Goal: Information Seeking & Learning: Learn about a topic

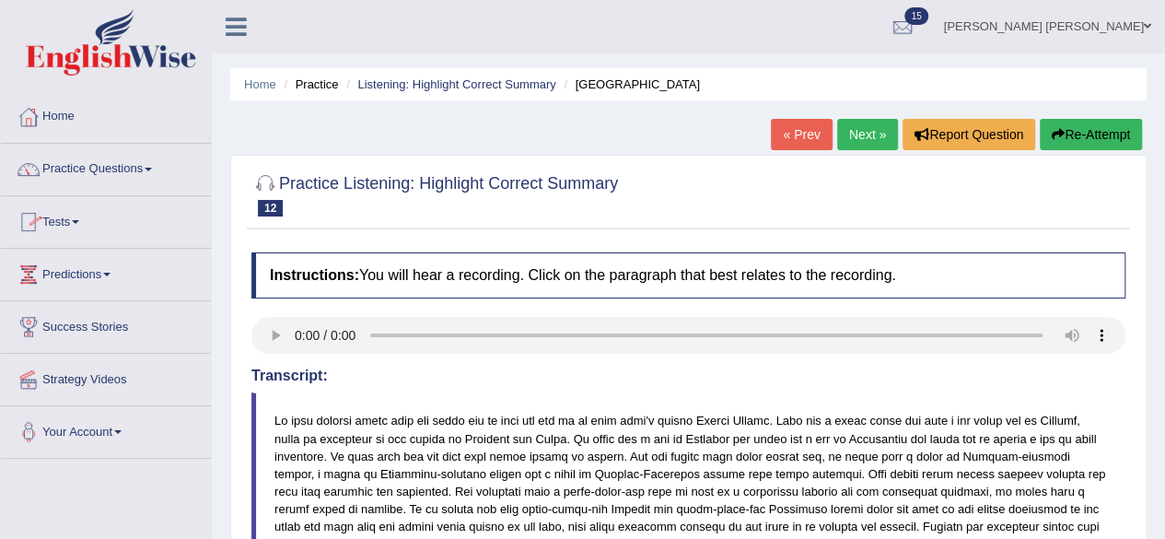
click at [870, 124] on link "Next »" at bounding box center [867, 134] width 61 height 31
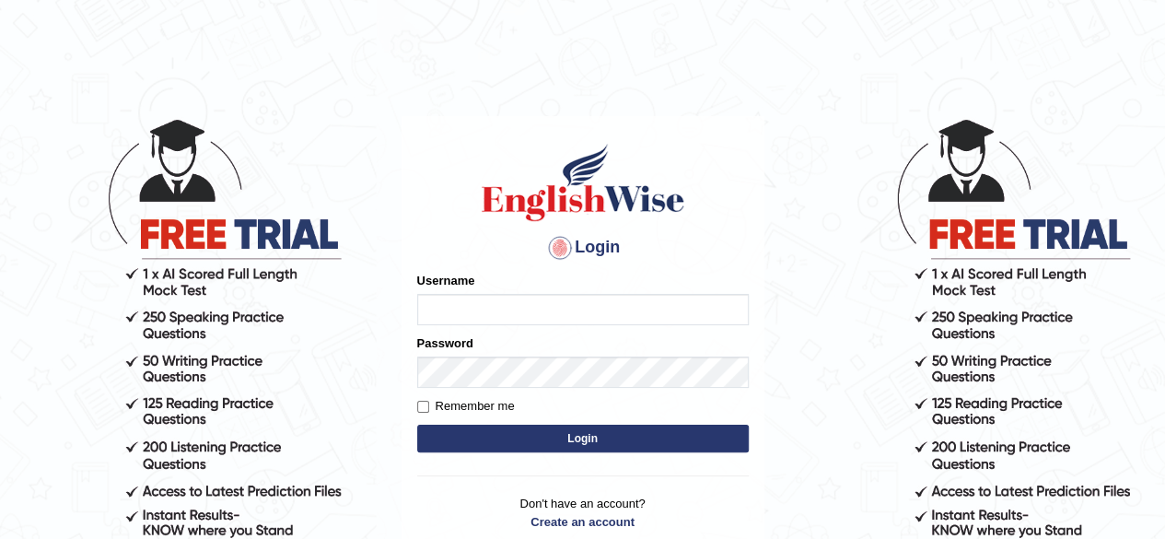
type input "Shamim"
click at [516, 423] on form "Please fix the following errors: Username Shamim Password Remember me Login" at bounding box center [582, 364] width 331 height 185
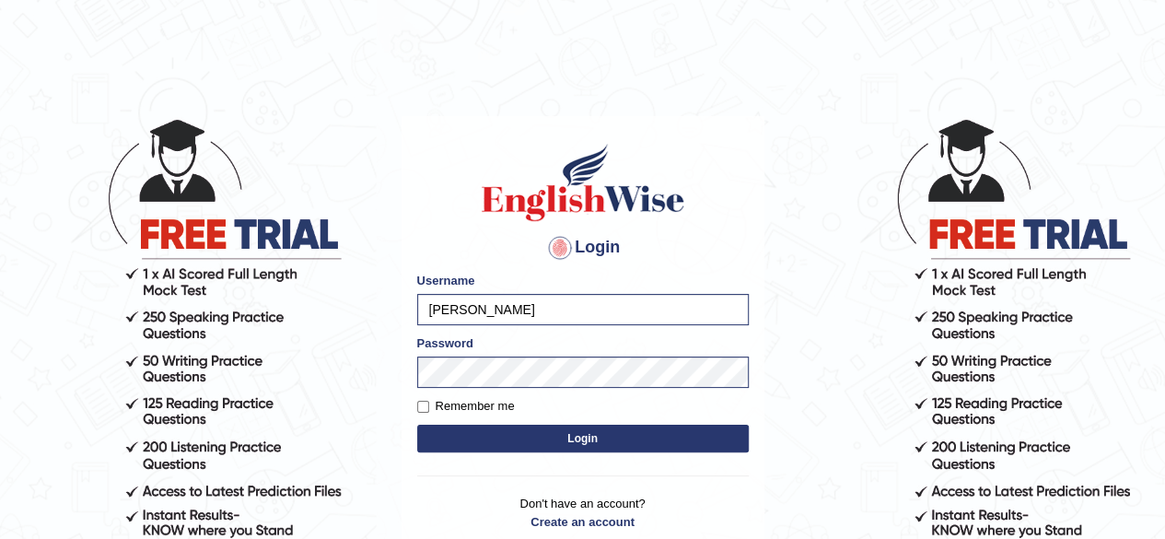
click at [516, 432] on button "Login" at bounding box center [582, 438] width 331 height 28
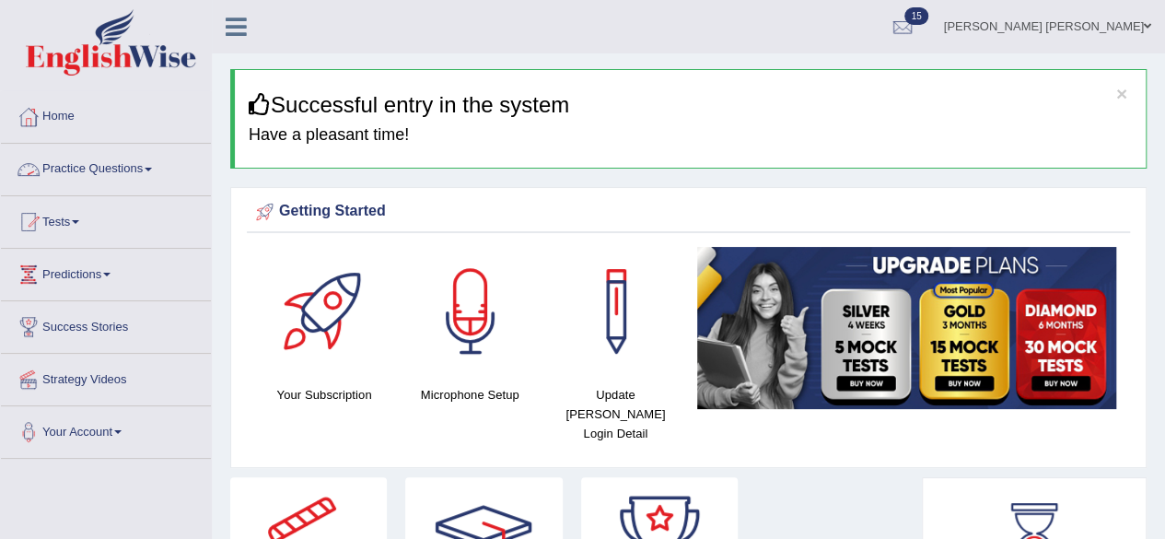
click at [144, 168] on link "Practice Questions" at bounding box center [106, 167] width 210 height 46
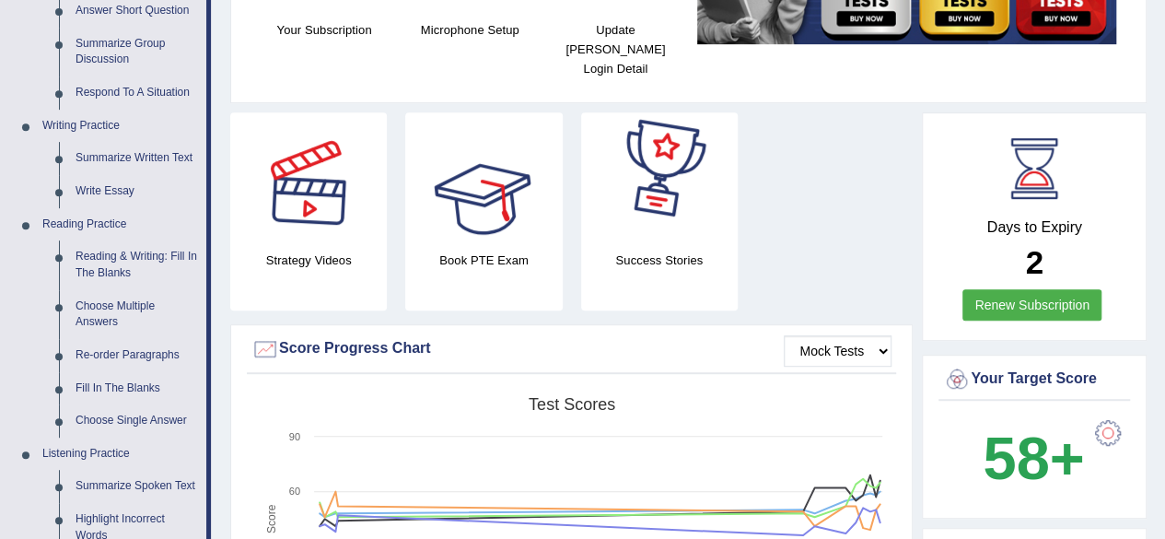
scroll to position [368, 0]
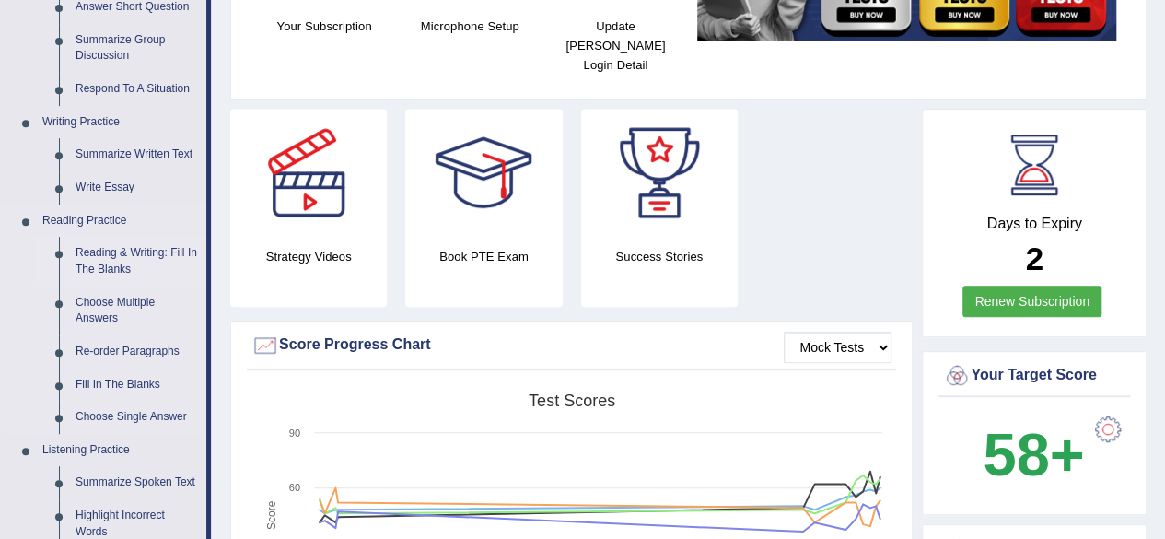
click at [122, 254] on link "Reading & Writing: Fill In The Blanks" at bounding box center [136, 261] width 139 height 49
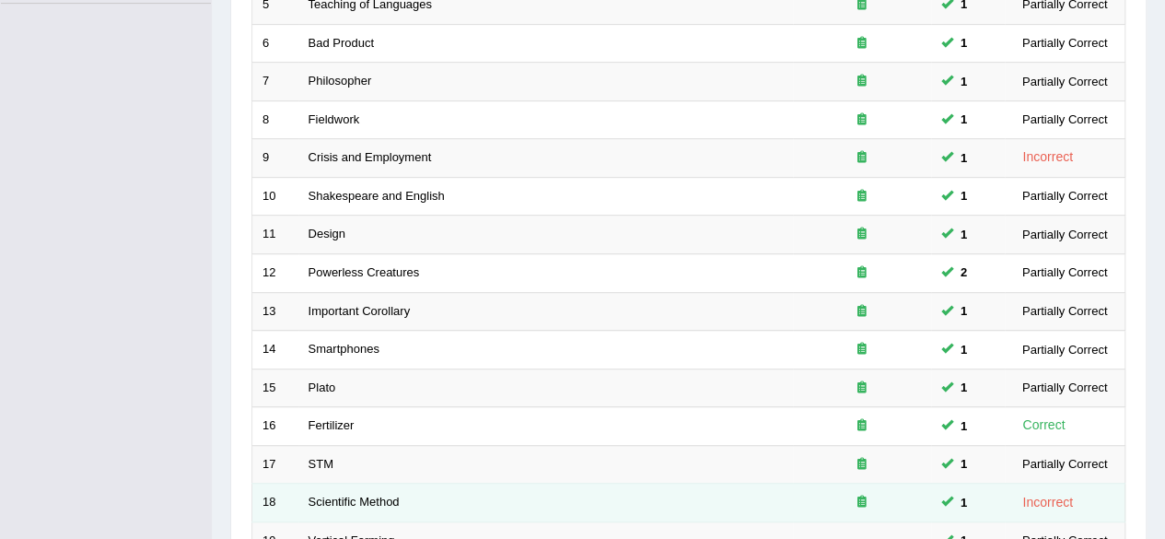
scroll to position [644, 0]
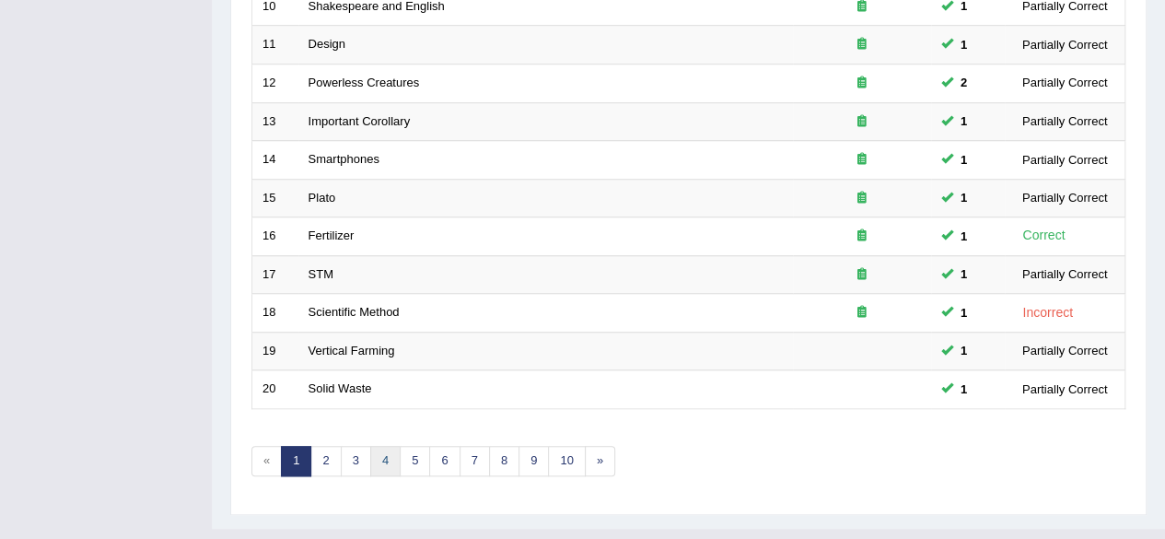
click at [376, 454] on link "4" at bounding box center [385, 461] width 30 height 30
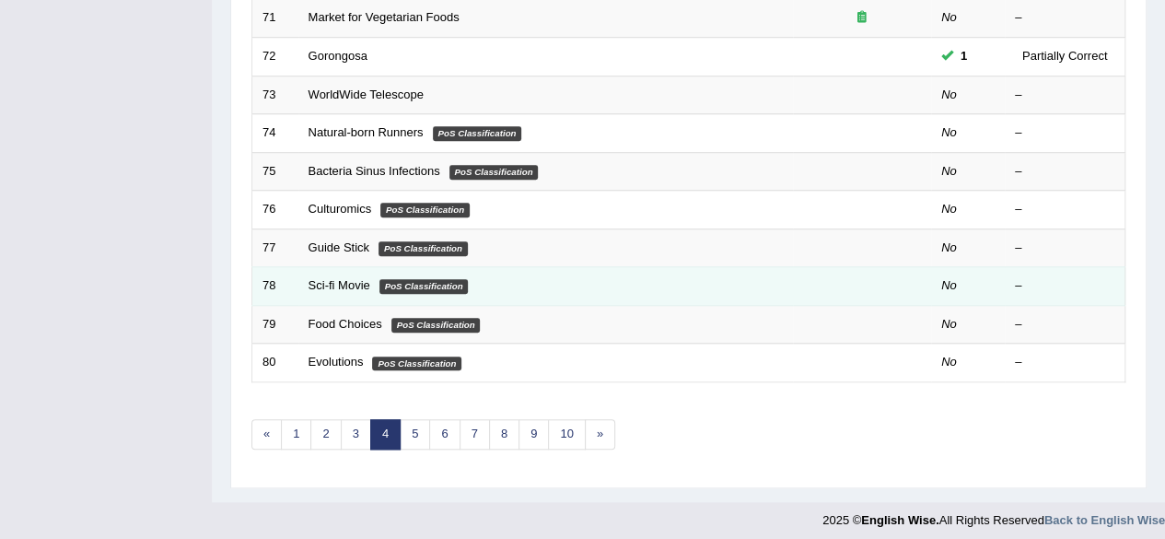
scroll to position [579, 0]
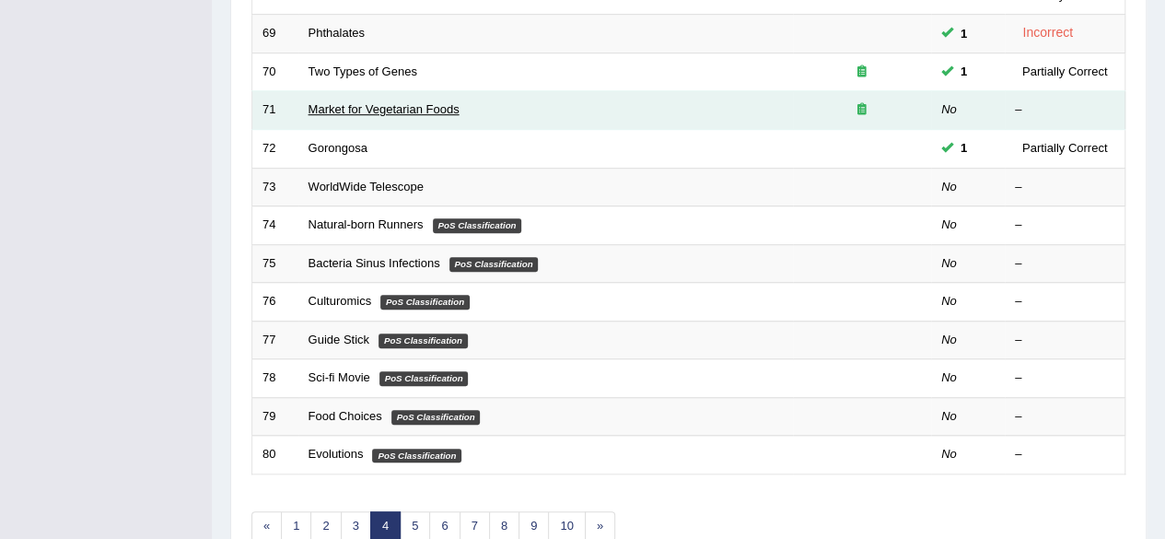
click at [395, 104] on link "Market for Vegetarian Foods" at bounding box center [383, 109] width 151 height 14
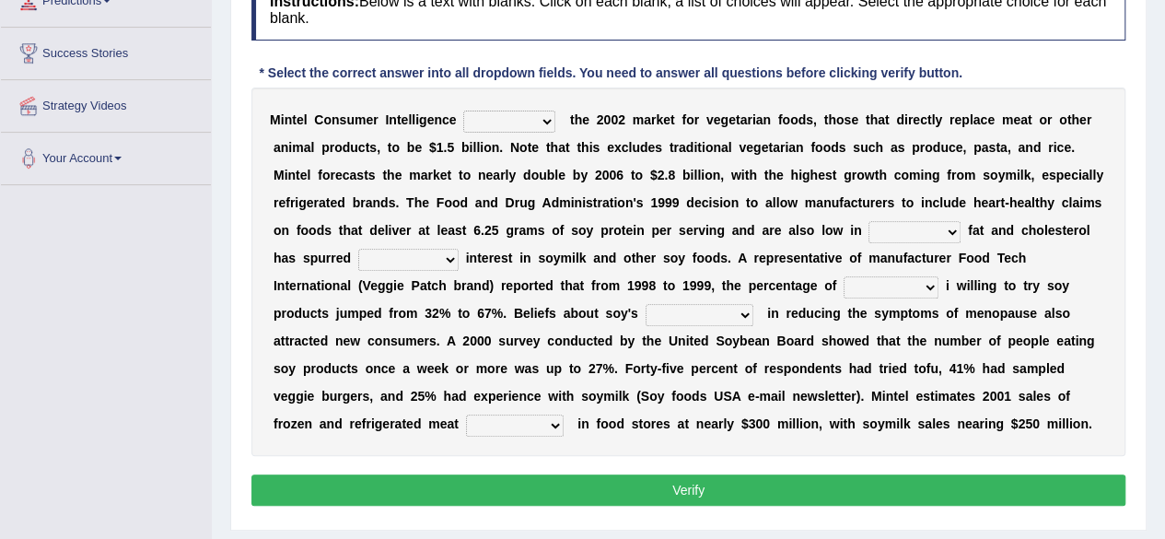
scroll to position [276, 0]
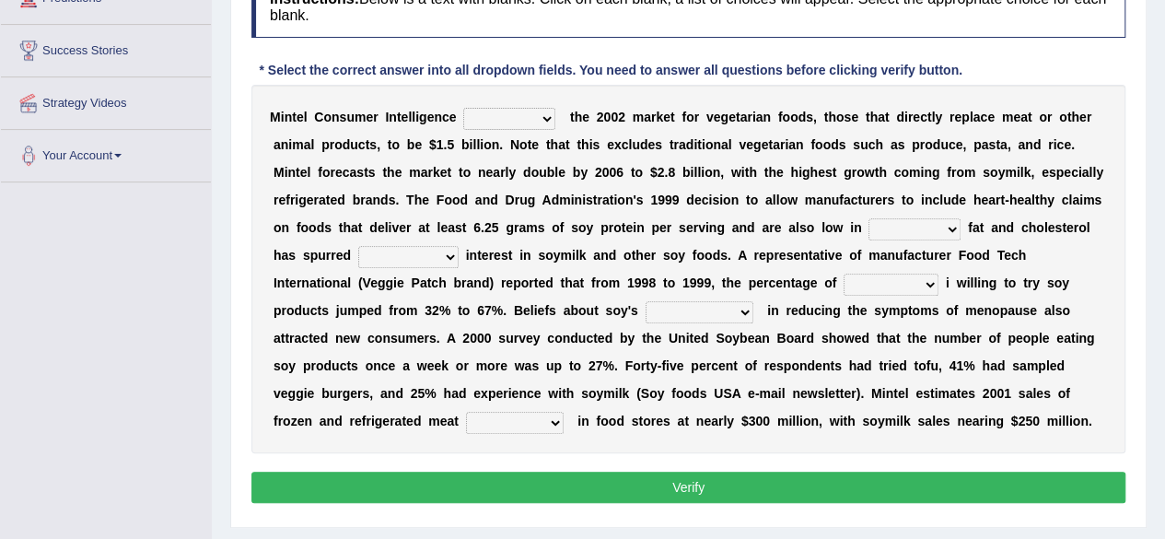
click at [539, 119] on select "deals fulfills creates estimates" at bounding box center [509, 119] width 92 height 22
select select "creates"
click at [463, 108] on select "deals fulfills creates estimates" at bounding box center [509, 119] width 92 height 22
click at [951, 227] on select "saturated solid acid liquid" at bounding box center [914, 229] width 92 height 22
select select "liquid"
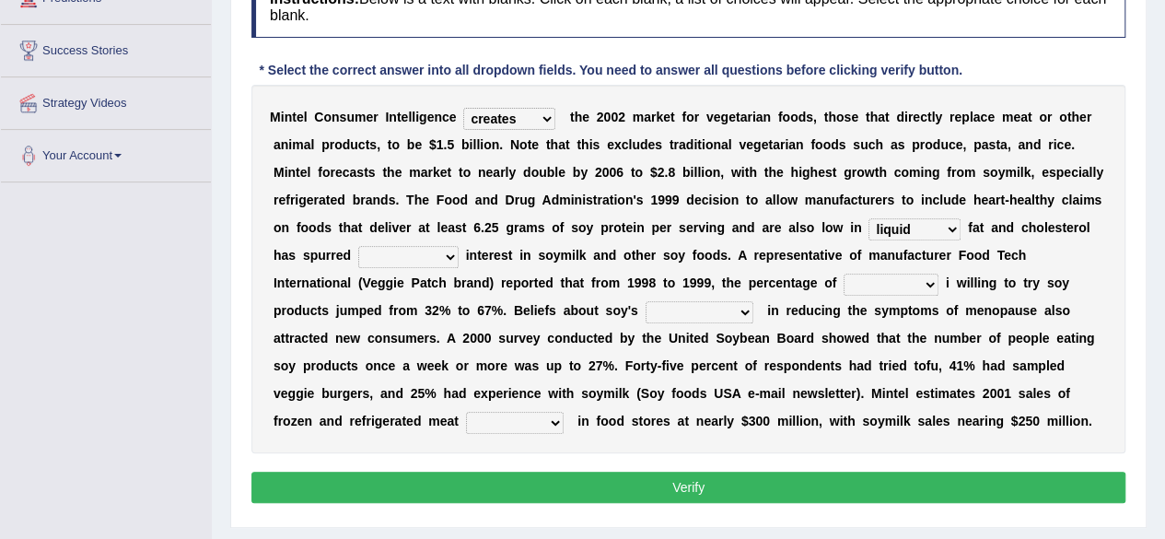
click at [868, 218] on select "saturated solid acid liquid" at bounding box center [914, 229] width 92 height 22
click at [445, 259] on select "good big tremendous extreme" at bounding box center [408, 257] width 100 height 22
select select "tremendous"
click at [358, 246] on select "good big tremendous extreme" at bounding box center [408, 257] width 100 height 22
click at [932, 282] on select "guests consumers customers clients" at bounding box center [890, 284] width 95 height 22
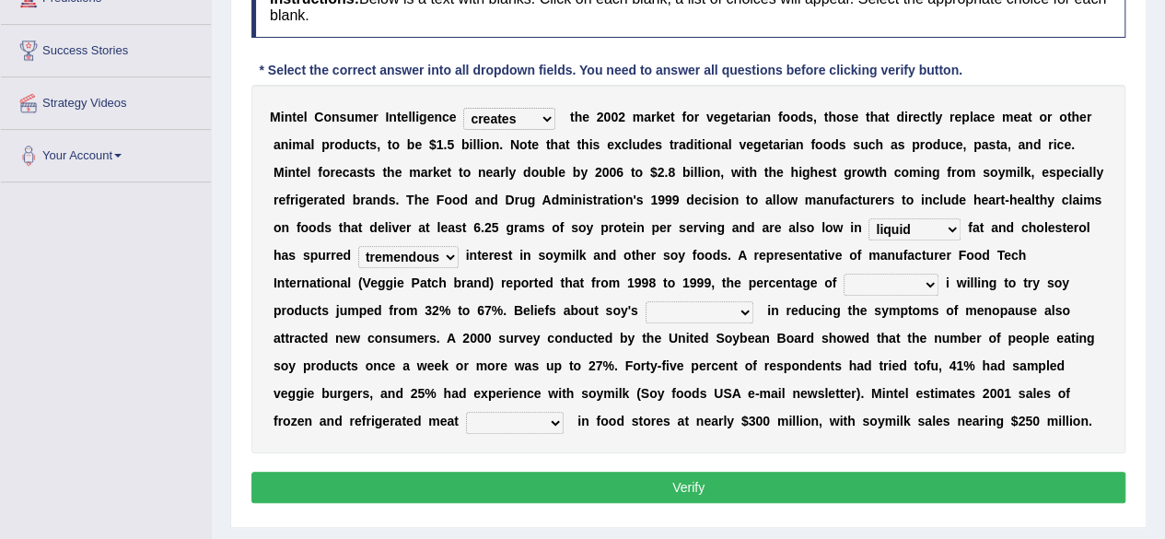
select select "consumers"
click at [843, 273] on select "guests consumers customers clients" at bounding box center [890, 284] width 95 height 22
click at [747, 311] on select "effectiveness timeliness efficiency goodness" at bounding box center [699, 312] width 108 height 22
click at [645, 301] on select "effectiveness timeliness efficiency goodness" at bounding box center [699, 312] width 108 height 22
click at [748, 308] on select "effectiveness timeliness efficiency goodness" at bounding box center [699, 312] width 108 height 22
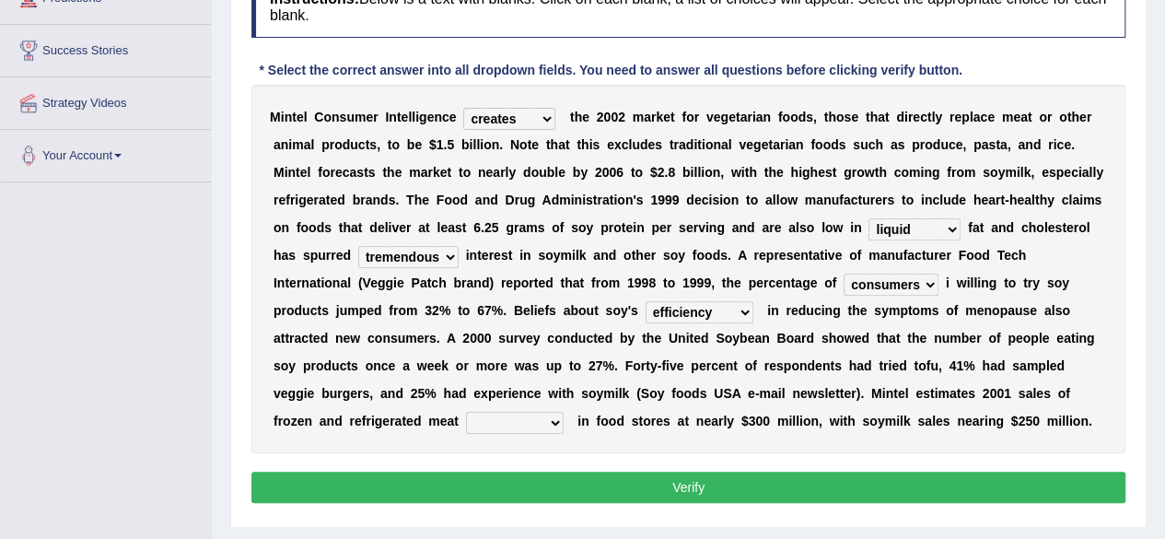
select select "effectiveness"
click at [645, 301] on select "effectiveness timeliness efficiency goodness" at bounding box center [699, 312] width 108 height 22
click at [551, 421] on select "foods choices staffs alternatives" at bounding box center [515, 423] width 98 height 22
select select "alternatives"
click at [466, 412] on select "foods choices staffs alternatives" at bounding box center [515, 423] width 98 height 22
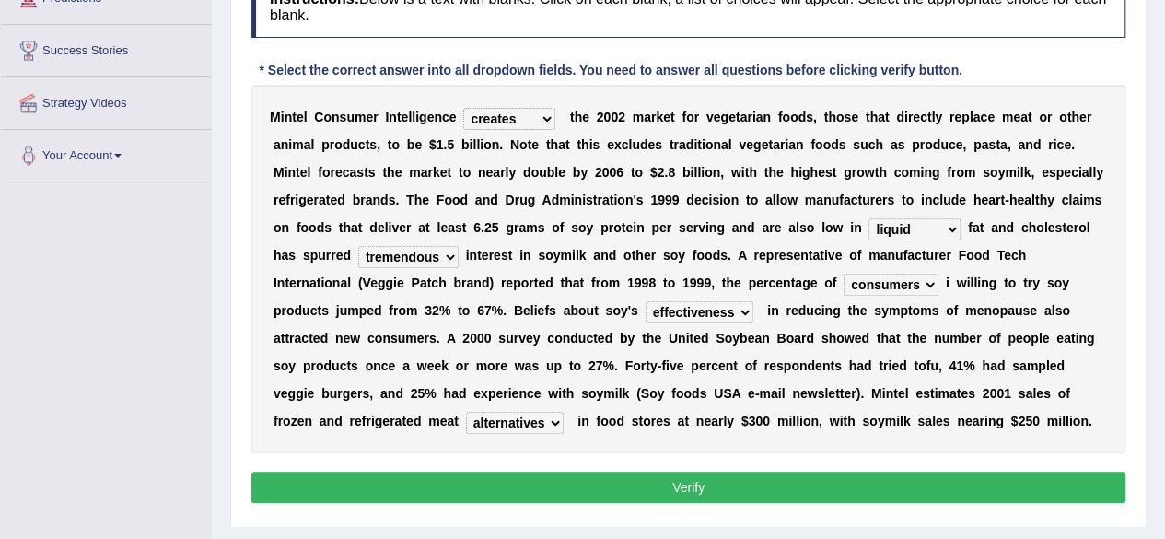
click at [595, 487] on button "Verify" at bounding box center [688, 486] width 874 height 31
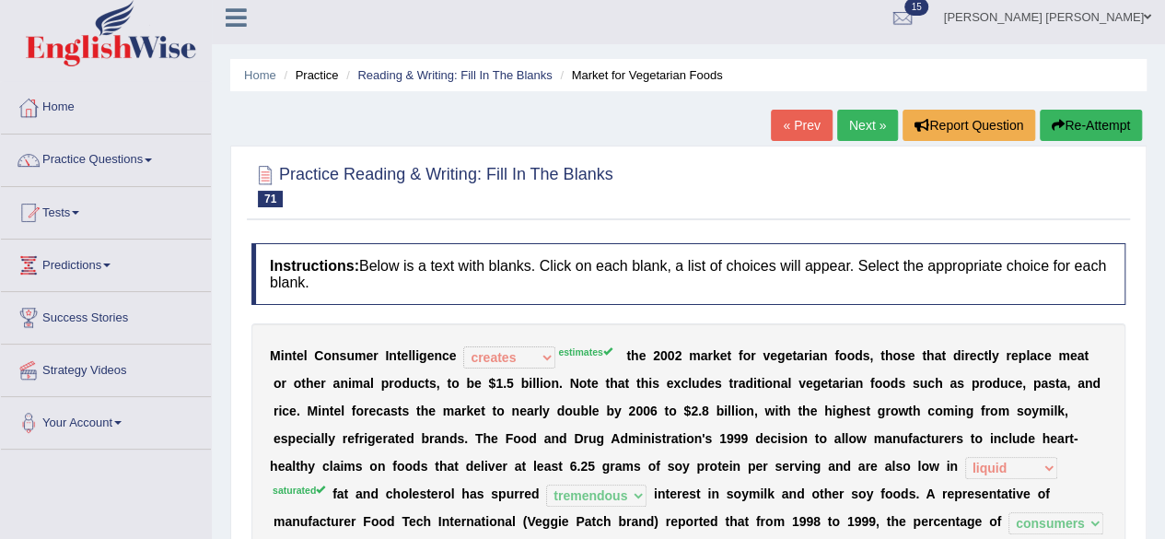
scroll to position [0, 0]
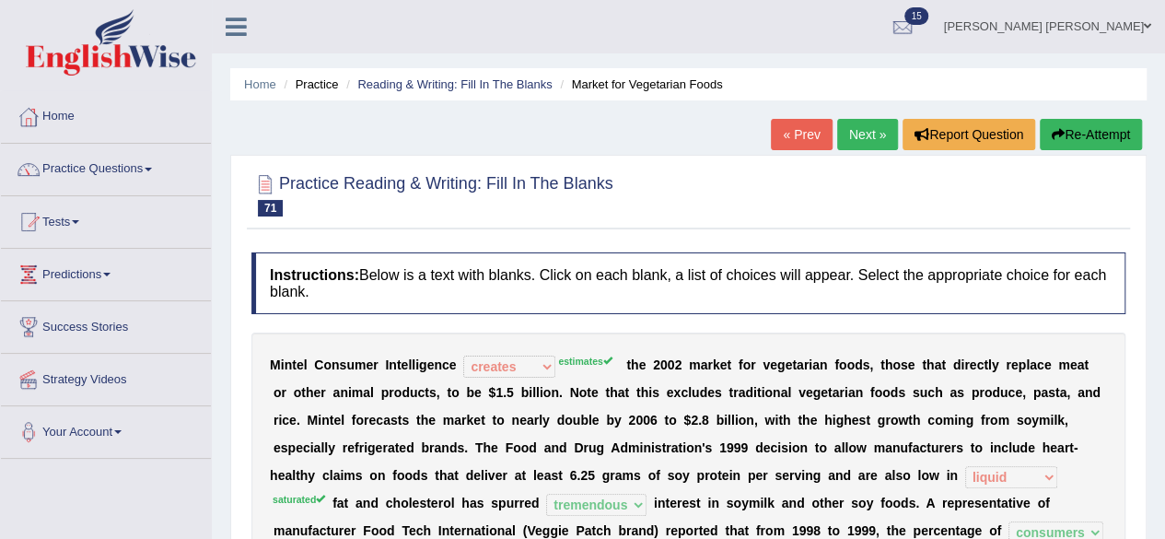
click at [861, 134] on link "Next »" at bounding box center [867, 134] width 61 height 31
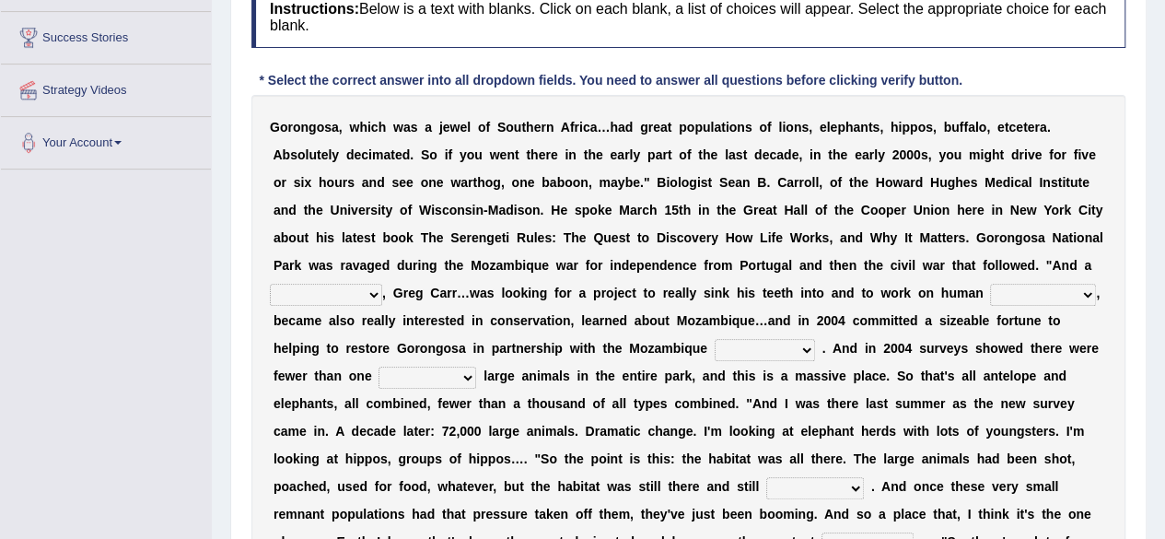
scroll to position [184, 0]
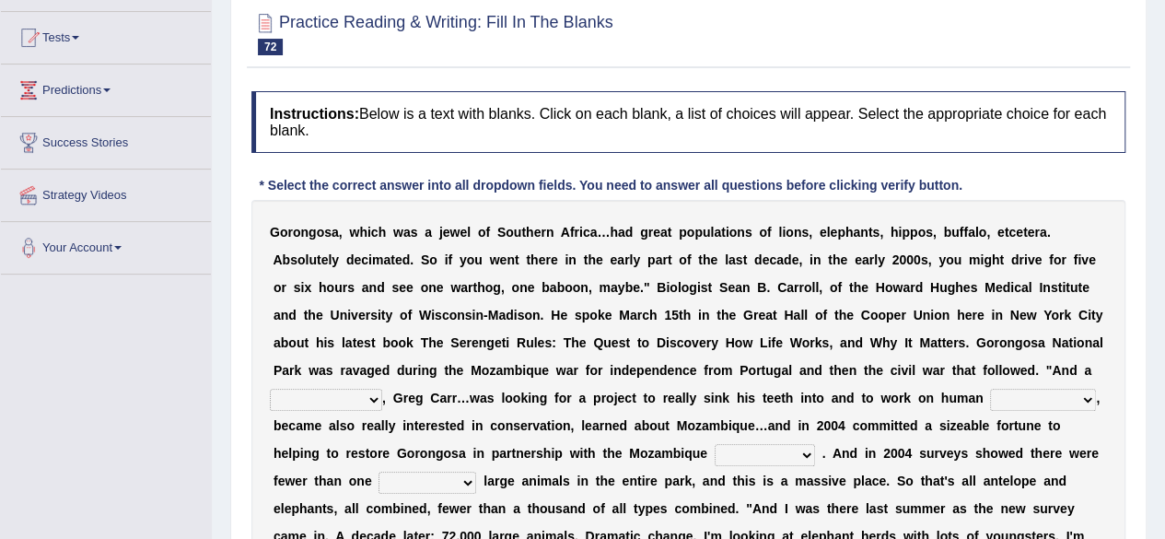
click at [370, 395] on select "passion solstice ballast philanthropist" at bounding box center [326, 399] width 112 height 22
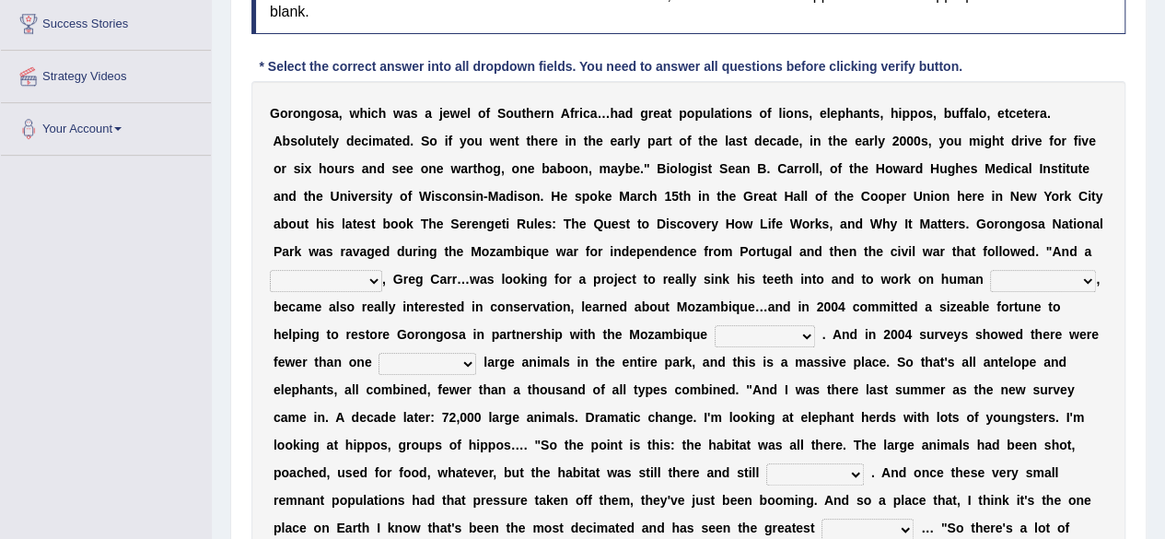
scroll to position [368, 0]
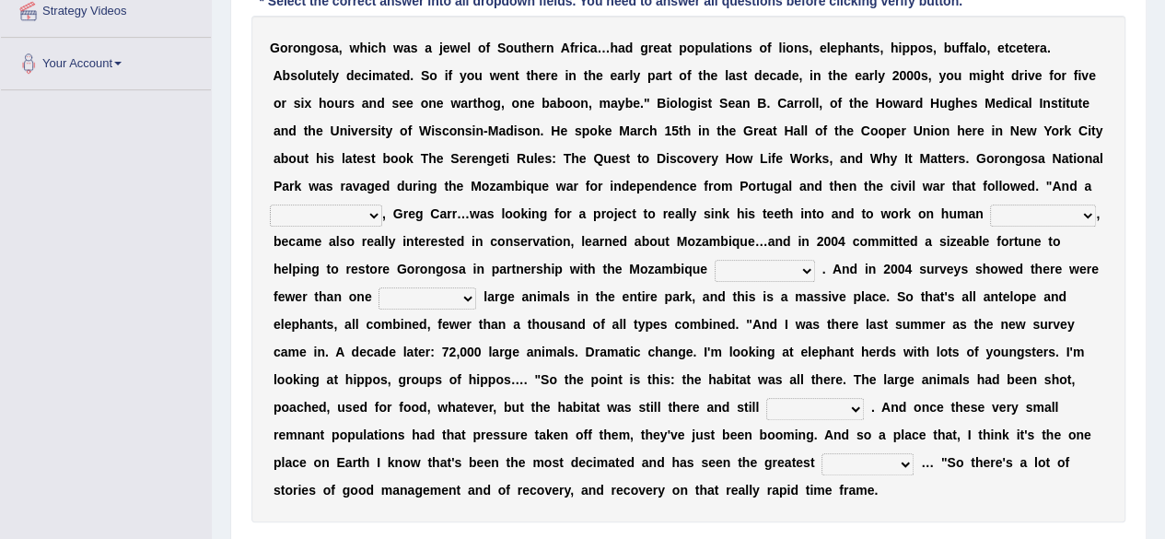
click at [1083, 209] on select "negligence prevalence development malevolence" at bounding box center [1043, 215] width 106 height 22
select select "negligence"
click at [990, 204] on select "negligence prevalence development malevolence" at bounding box center [1043, 215] width 106 height 22
click at [368, 207] on select "passion solstice ballast philanthropist" at bounding box center [326, 215] width 112 height 22
select select "ballast"
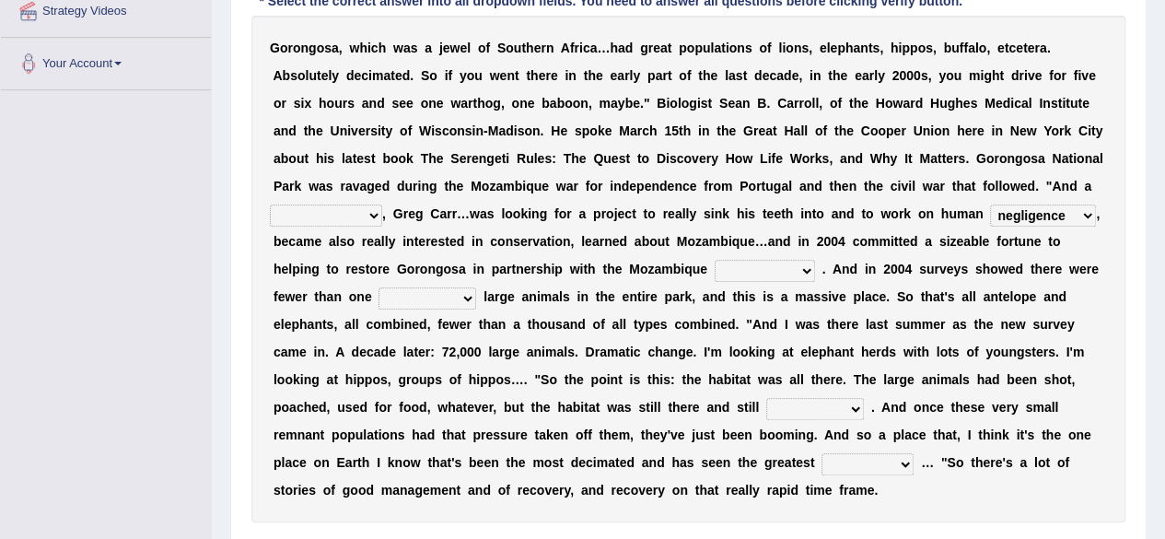
click at [270, 204] on select "passion solstice ballast philanthropist" at bounding box center [326, 215] width 112 height 22
click at [805, 266] on select "parliament semanticist government journalist" at bounding box center [764, 271] width 100 height 22
select select "government"
click at [714, 260] on select "parliament semanticist government journalist" at bounding box center [764, 271] width 100 height 22
click at [466, 294] on select "deflowered embowered roundest thousand" at bounding box center [427, 298] width 98 height 22
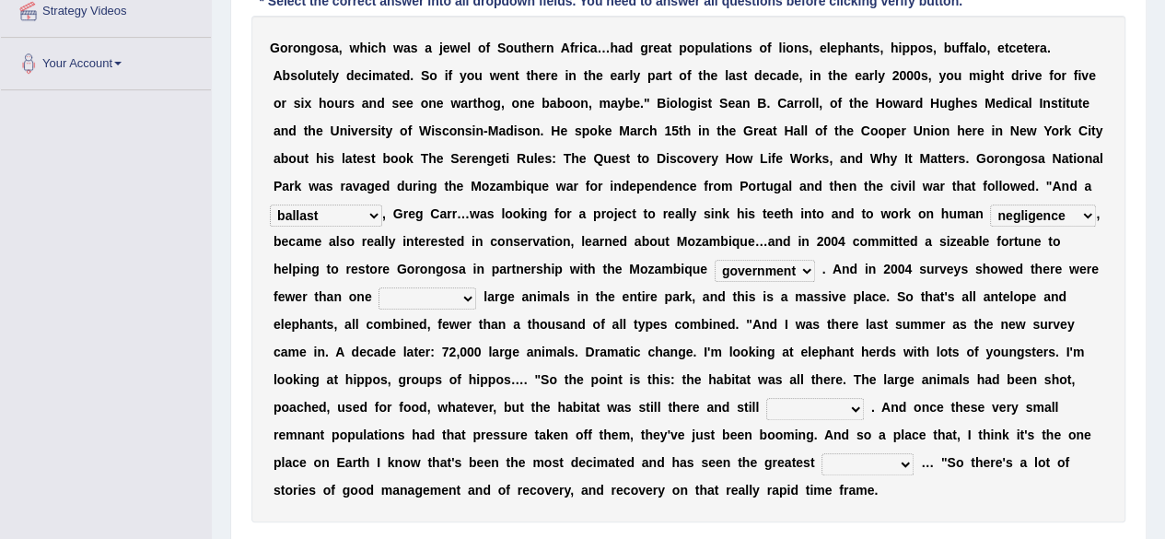
select select "embowered"
click at [378, 287] on select "deflowered embowered roundest thousand" at bounding box center [427, 298] width 98 height 22
click at [847, 409] on select "assertive incidental compulsive productive" at bounding box center [815, 409] width 98 height 22
select select "assertive"
click at [766, 398] on select "assertive incidental compulsive productive" at bounding box center [815, 409] width 98 height 22
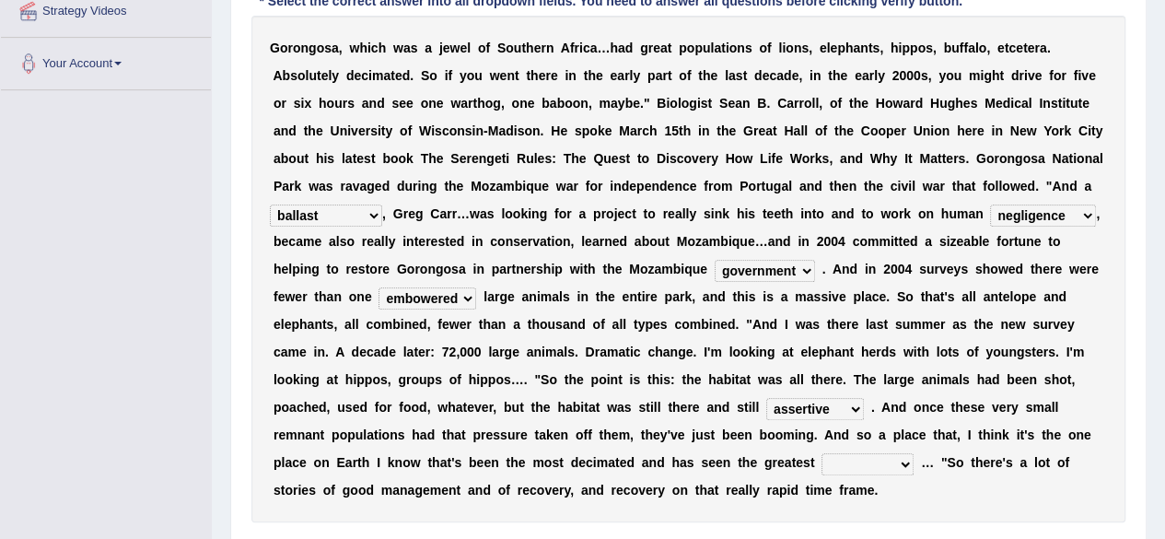
click at [904, 458] on select "recovery efficacy golly stumpy" at bounding box center [867, 464] width 92 height 22
select select "recovery"
click at [821, 453] on select "recovery efficacy golly stumpy" at bounding box center [867, 464] width 92 height 22
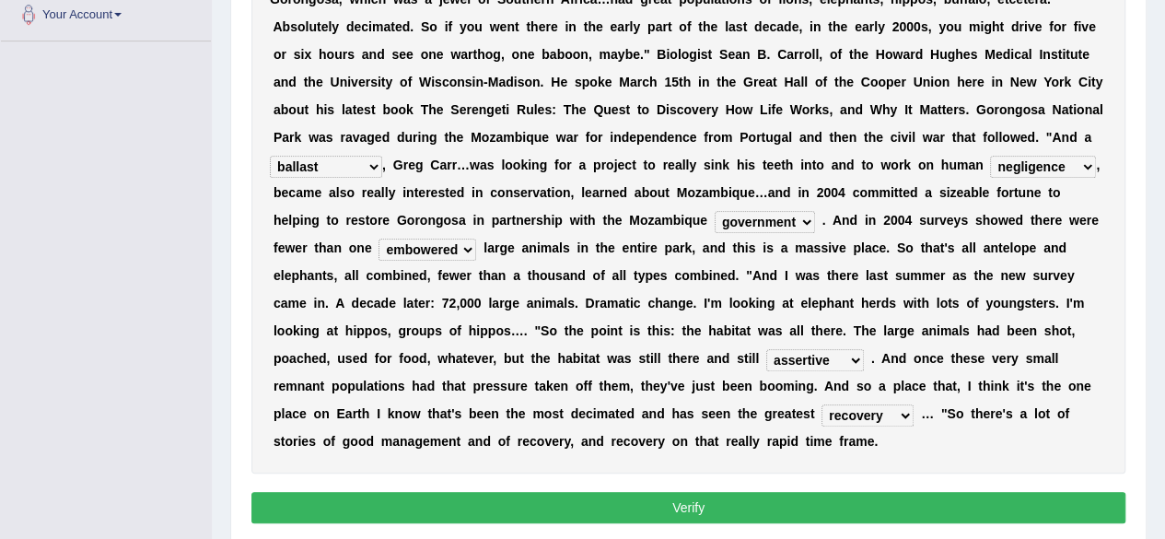
scroll to position [482, 0]
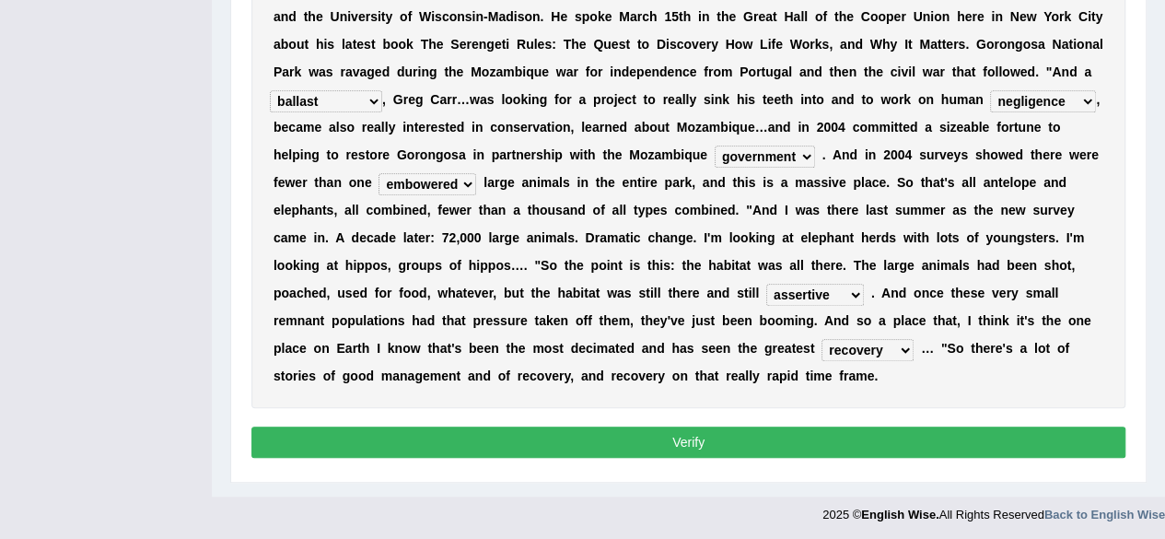
click at [818, 443] on button "Verify" at bounding box center [688, 441] width 874 height 31
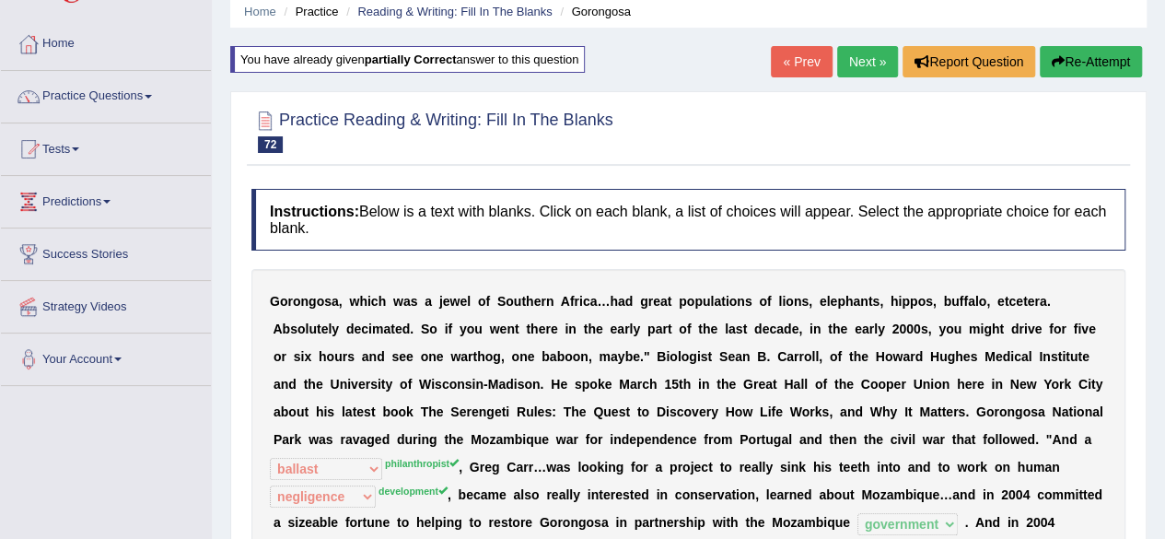
scroll to position [47, 0]
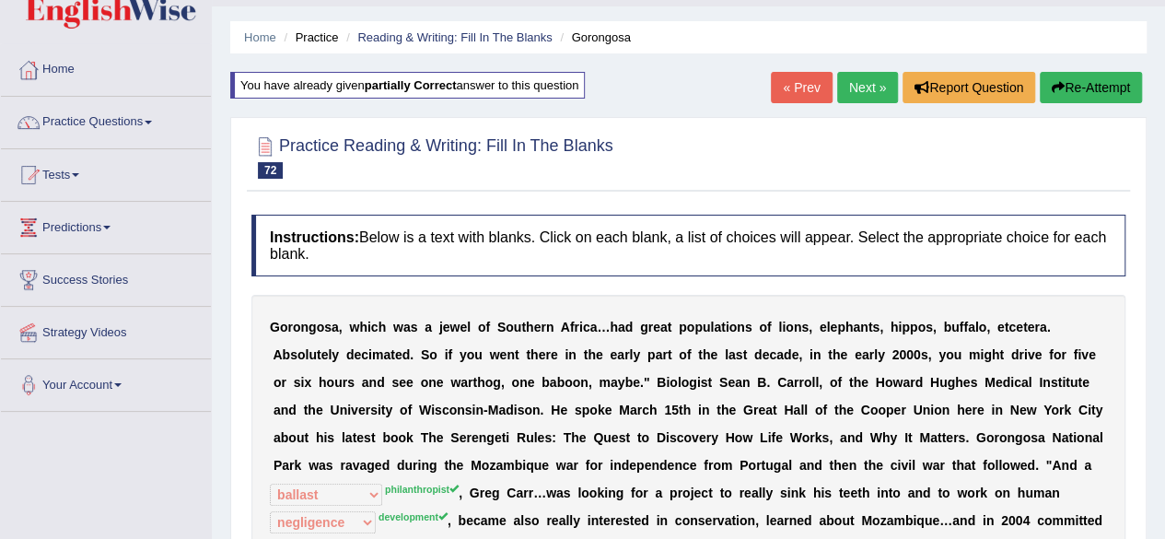
click at [852, 82] on link "Next »" at bounding box center [867, 87] width 61 height 31
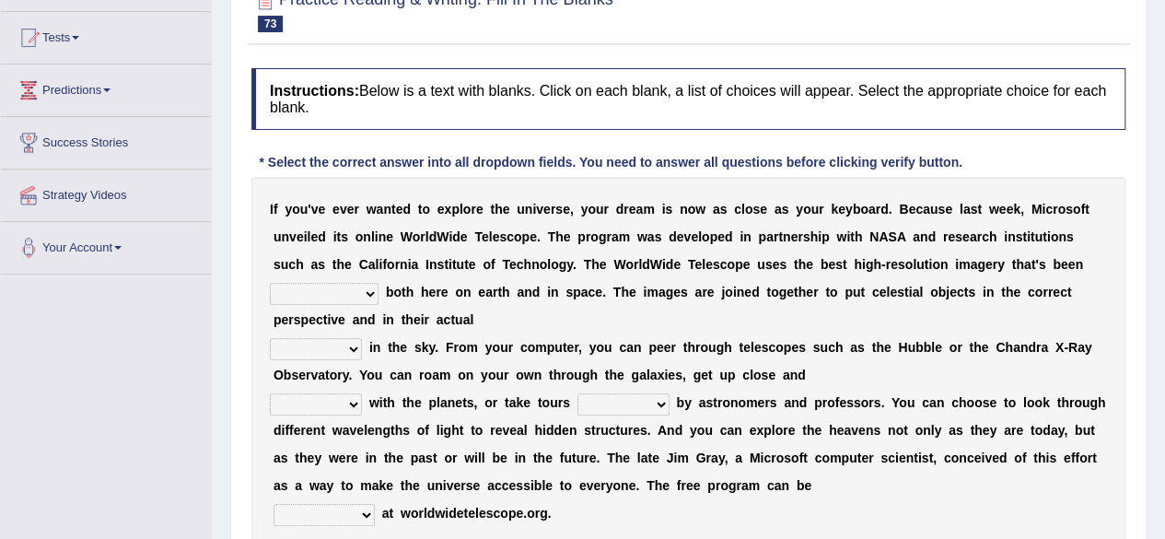
click at [374, 292] on select "degraded ascended remonstrated generated" at bounding box center [324, 294] width 109 height 22
select select "generated"
click at [270, 283] on select "degraded ascended remonstrated generated" at bounding box center [324, 294] width 109 height 22
click at [350, 343] on select "aspects parts conditions positions" at bounding box center [316, 349] width 92 height 22
select select "aspects"
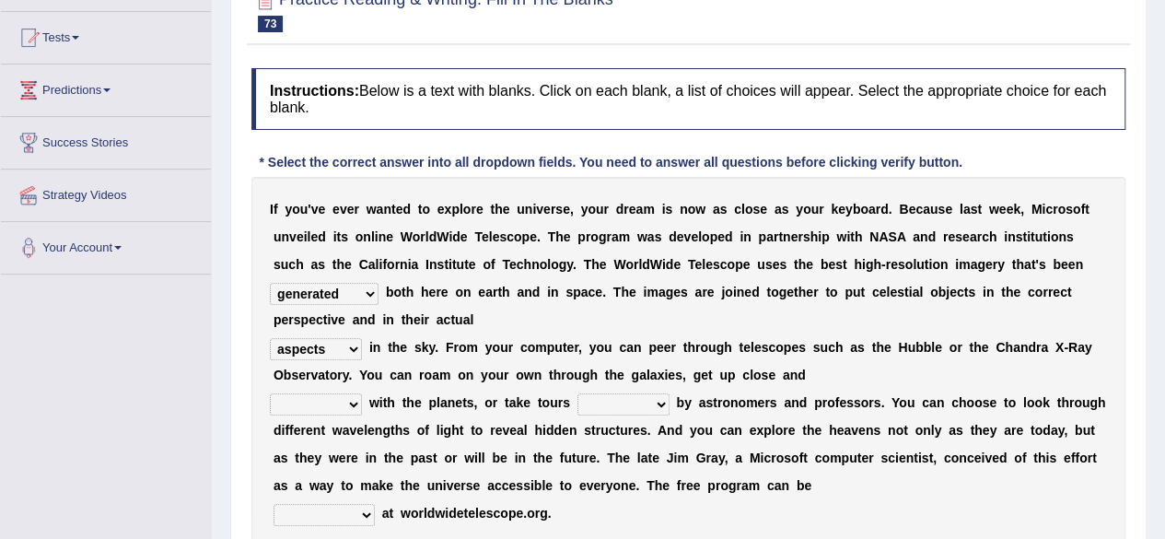
click at [270, 338] on select "aspects parts conditions positions" at bounding box center [316, 349] width 92 height 22
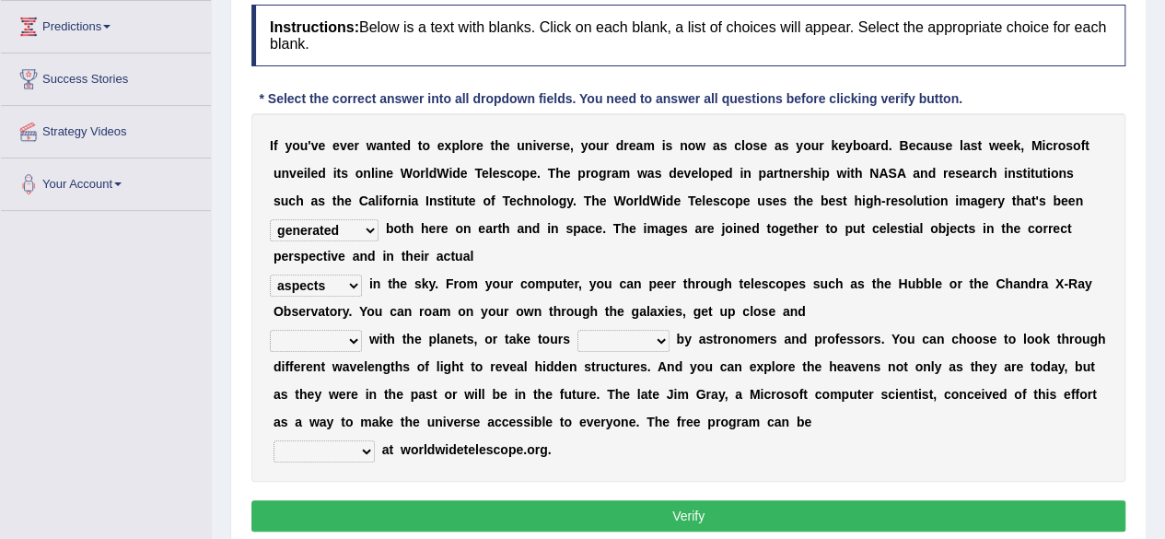
scroll to position [276, 0]
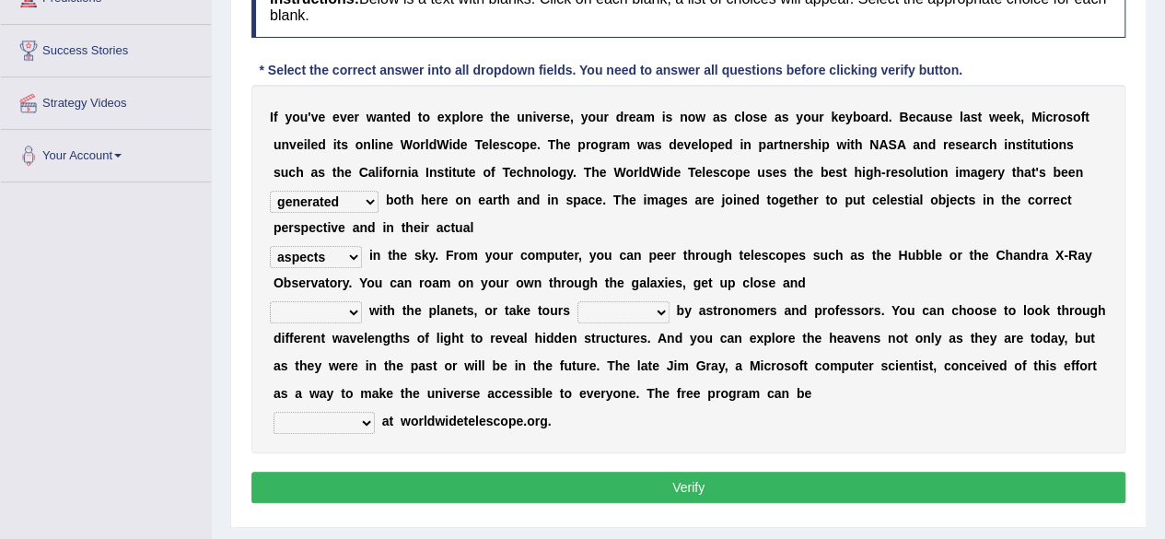
click at [354, 315] on select "personal individual apart polite" at bounding box center [316, 312] width 92 height 22
select select "apart"
click at [270, 301] on select "personal individual apart polite" at bounding box center [316, 312] width 92 height 22
click at [654, 308] on select "guide guided guiding to guide" at bounding box center [623, 312] width 92 height 22
select select "guided"
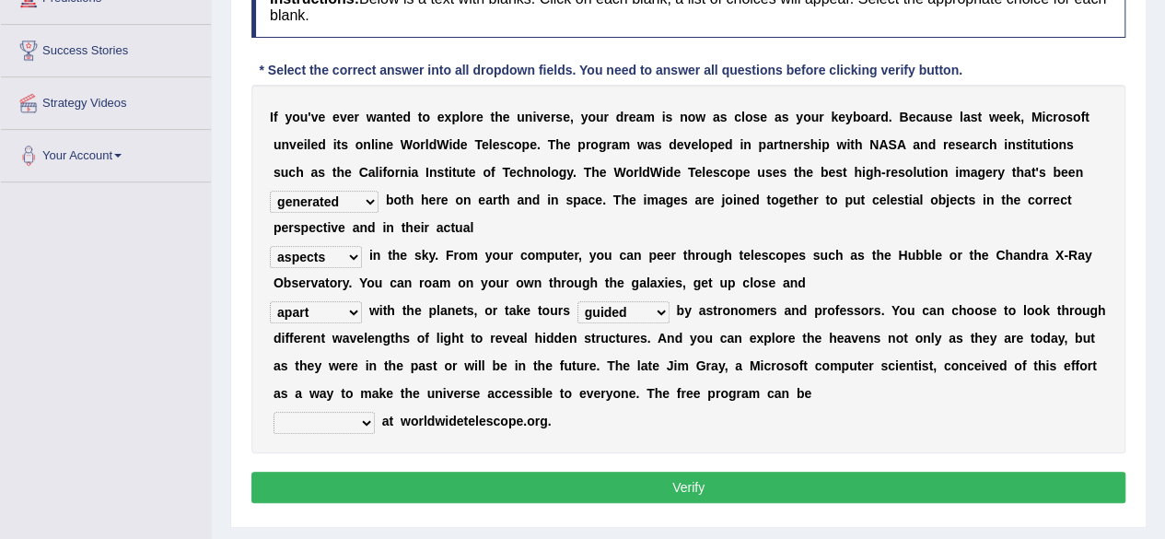
click at [577, 301] on select "guide guided guiding to guide" at bounding box center [623, 312] width 92 height 22
click at [368, 423] on select "upheld downloaded loaded posted" at bounding box center [323, 423] width 101 height 22
click at [273, 412] on select "upheld downloaded loaded posted" at bounding box center [323, 423] width 101 height 22
click at [362, 424] on select "upheld downloaded loaded posted" at bounding box center [323, 423] width 101 height 22
click at [330, 426] on select "upheld downloaded loaded posted" at bounding box center [323, 423] width 101 height 22
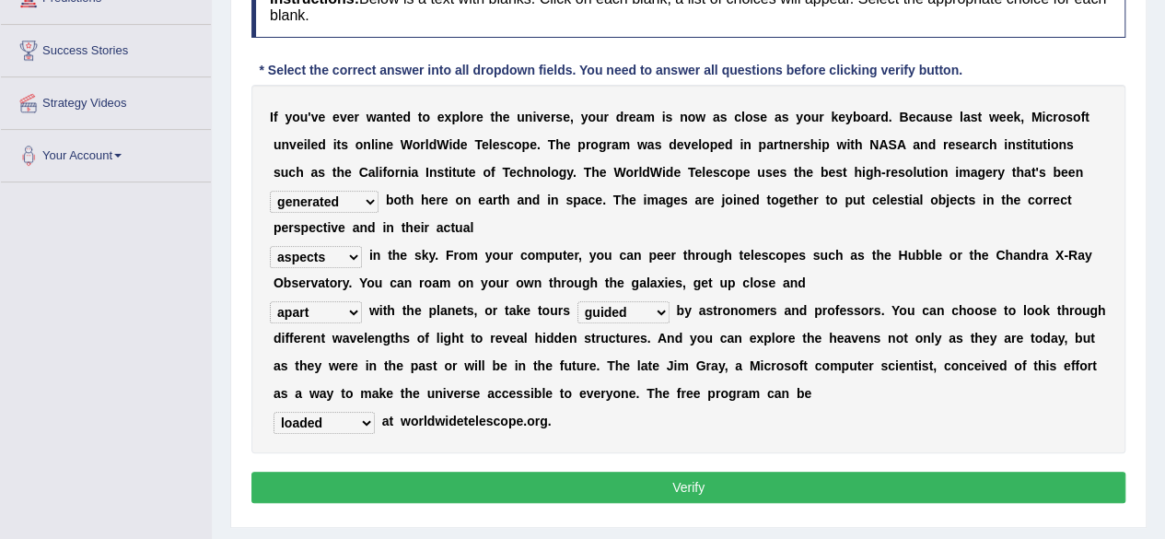
click at [365, 419] on select "upheld downloaded loaded posted" at bounding box center [323, 423] width 101 height 22
select select "posted"
click at [273, 412] on select "upheld downloaded loaded posted" at bounding box center [323, 423] width 101 height 22
click at [538, 483] on button "Verify" at bounding box center [688, 486] width 874 height 31
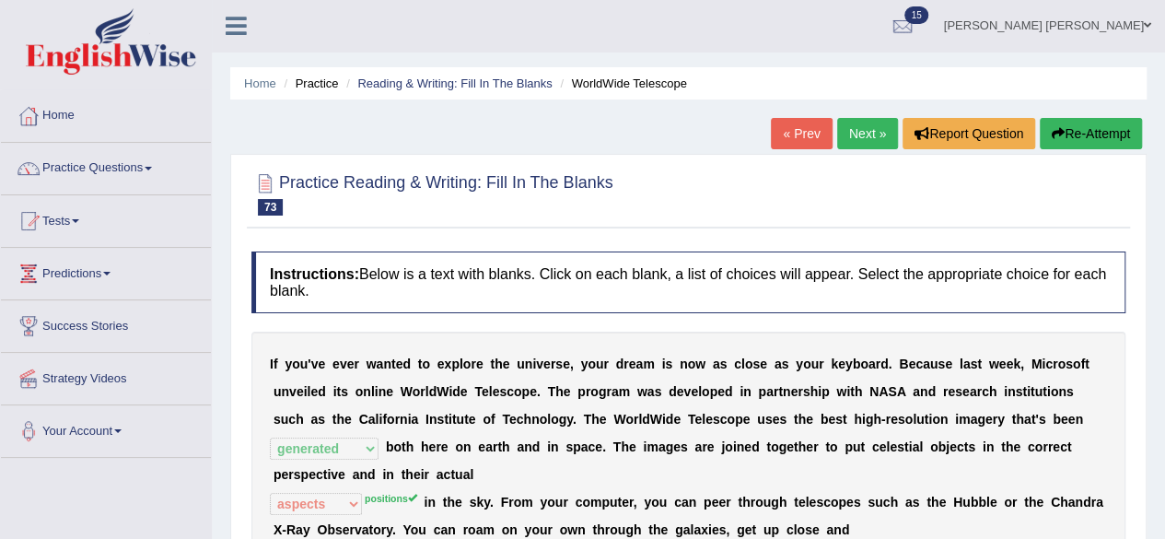
scroll to position [0, 0]
click at [865, 126] on link "Next »" at bounding box center [867, 134] width 61 height 31
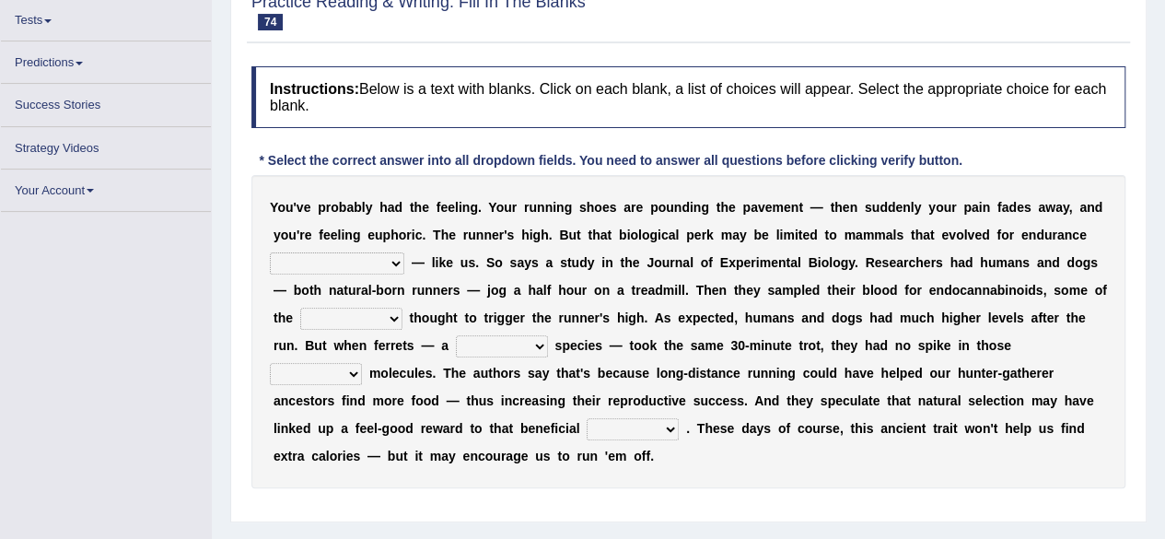
scroll to position [208, 0]
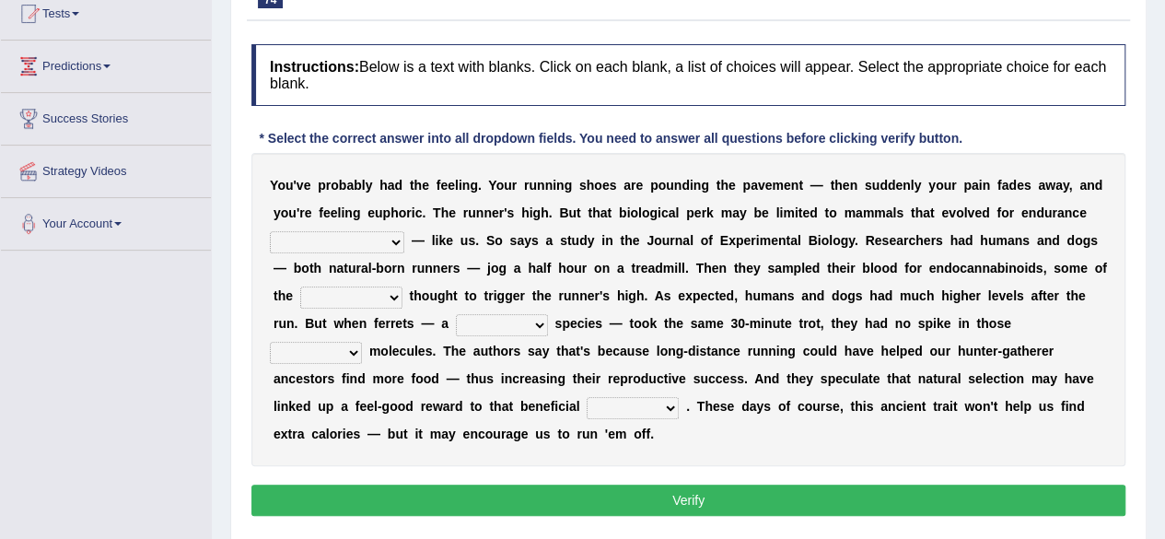
click at [357, 244] on select "[PERSON_NAME] personalize classifies exercise" at bounding box center [337, 242] width 134 height 22
select select "classifies"
click at [270, 231] on select "[PERSON_NAME] personalize classifies exercise" at bounding box center [337, 242] width 134 height 22
click at [388, 298] on select "almshouse turnarounds compounds foxhounds" at bounding box center [351, 297] width 102 height 22
select select "compounds"
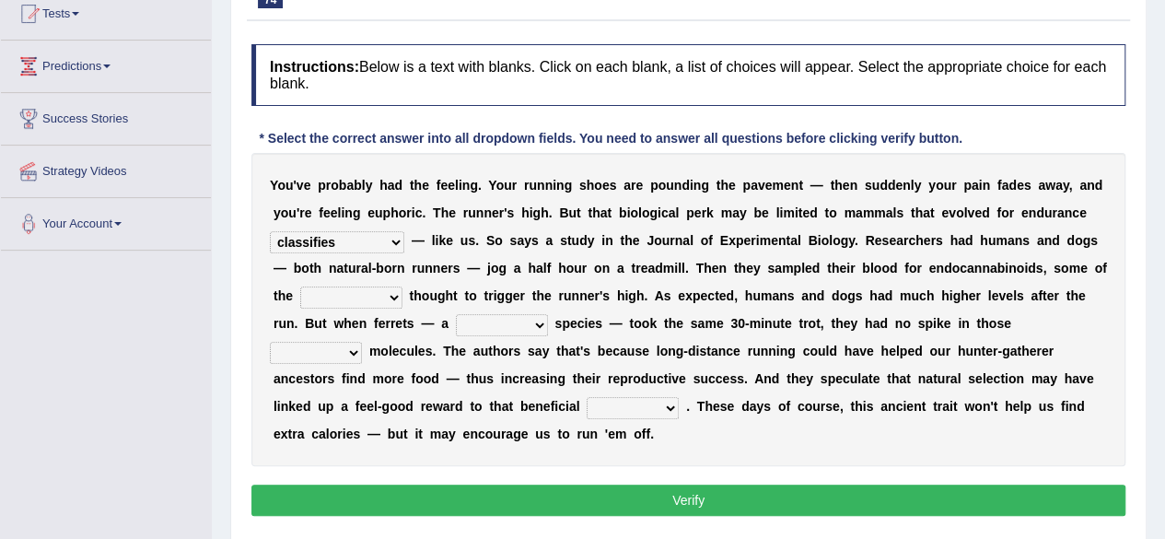
click at [300, 286] on select "almshouse turnarounds compounds foxhounds" at bounding box center [351, 297] width 102 height 22
click at [534, 328] on select "excellency merely faerie sedentary" at bounding box center [502, 325] width 92 height 22
select select "merely"
click at [456, 314] on select "excellency merely faerie sedentary" at bounding box center [502, 325] width 92 height 22
click at [365, 349] on b at bounding box center [365, 350] width 7 height 15
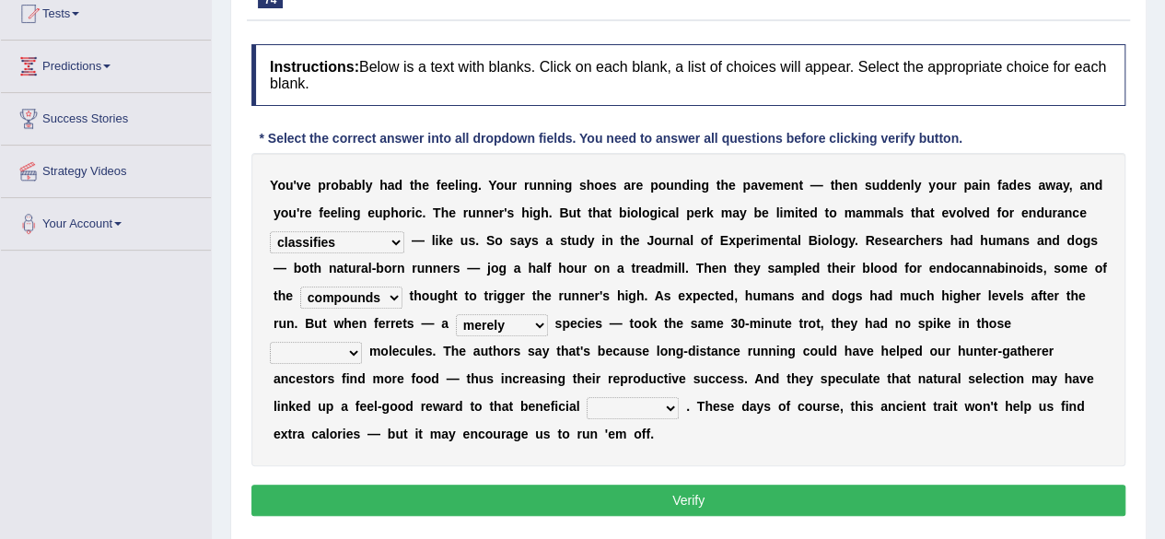
click at [360, 349] on select "groaned feel-good inchoate loaned" at bounding box center [316, 353] width 92 height 22
select select "loaned"
click at [270, 342] on select "groaned feel-good inchoate loaned" at bounding box center [316, 353] width 92 height 22
click at [681, 394] on div "Y o u ' v e p r o b a b l y h a d t h e f e e l i n g . Y o u r r u n n i n g s…" at bounding box center [688, 309] width 874 height 313
select select "exchanger"
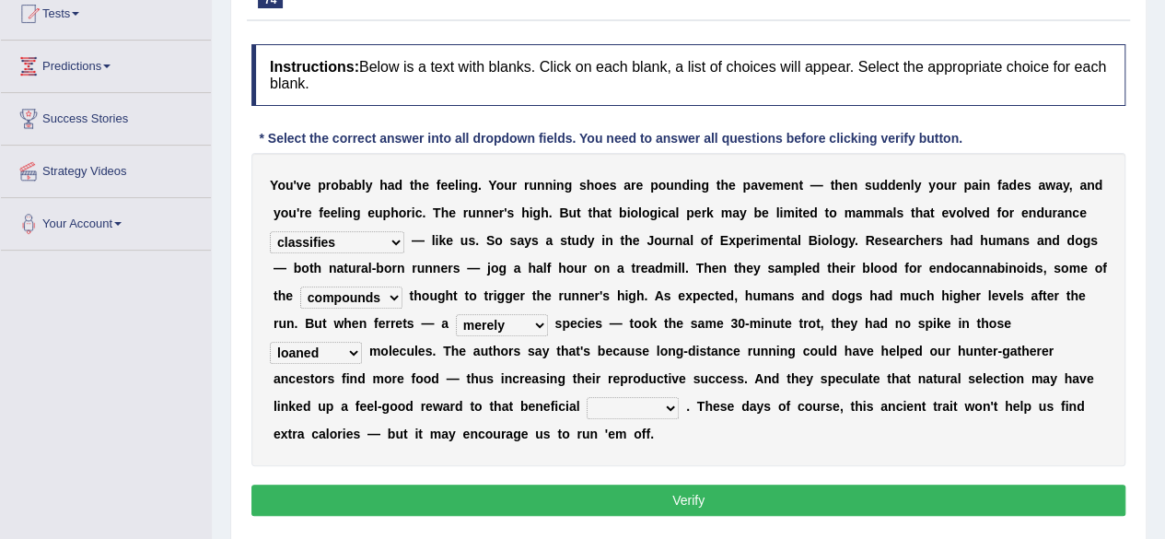
click at [586, 397] on select "wager exchanger behavior regulator" at bounding box center [632, 408] width 92 height 22
click at [663, 485] on button "Verify" at bounding box center [688, 499] width 874 height 31
